Goal: Information Seeking & Learning: Learn about a topic

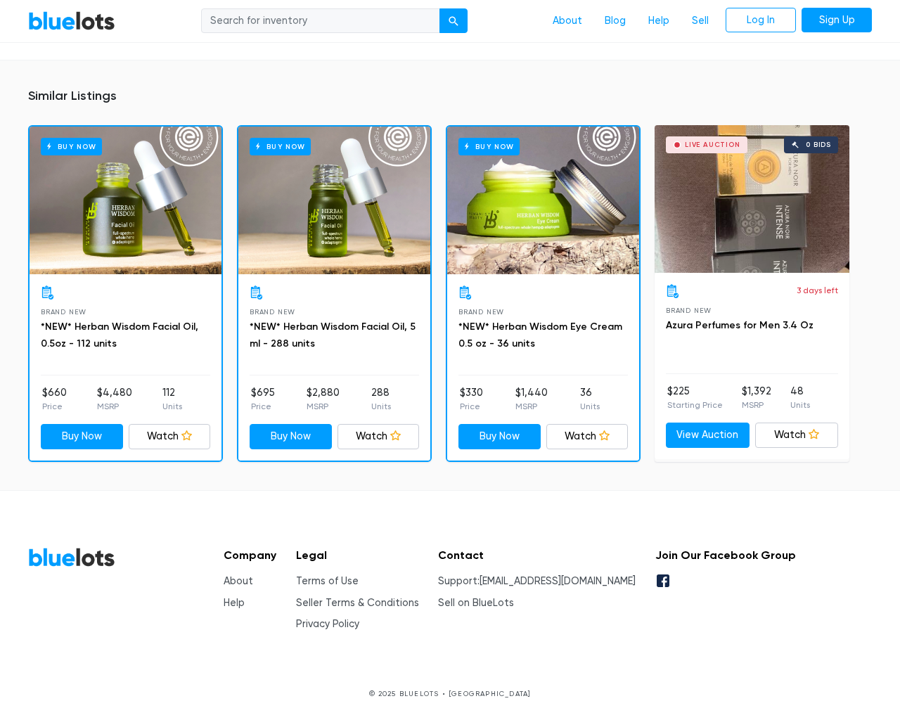
scroll to position [943, 0]
type input "the"
